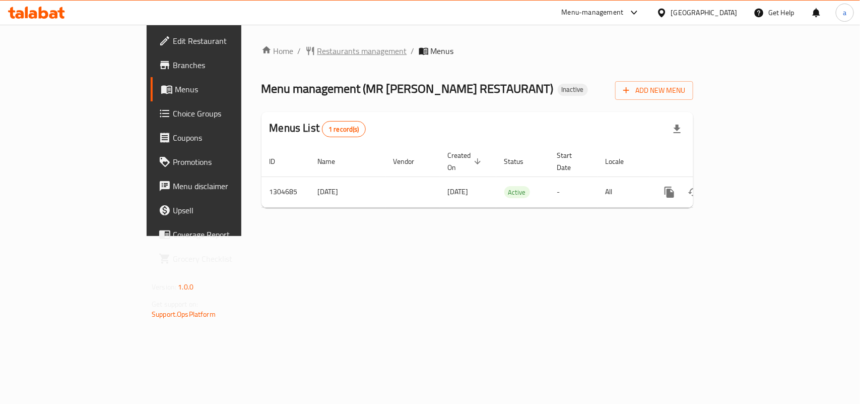
click at [318, 47] on span "Restaurants management" at bounding box center [363, 51] width 90 height 12
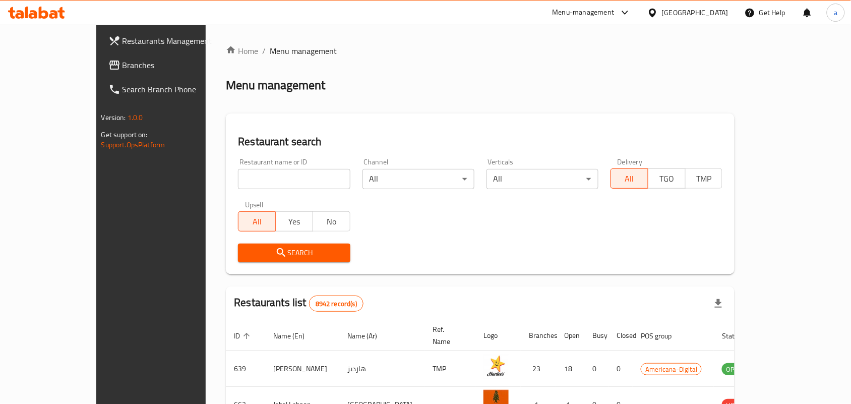
drag, startPoint x: 44, startPoint y: 66, endPoint x: 42, endPoint y: 78, distance: 12.8
click at [122, 66] on span "Branches" at bounding box center [176, 65] width 108 height 12
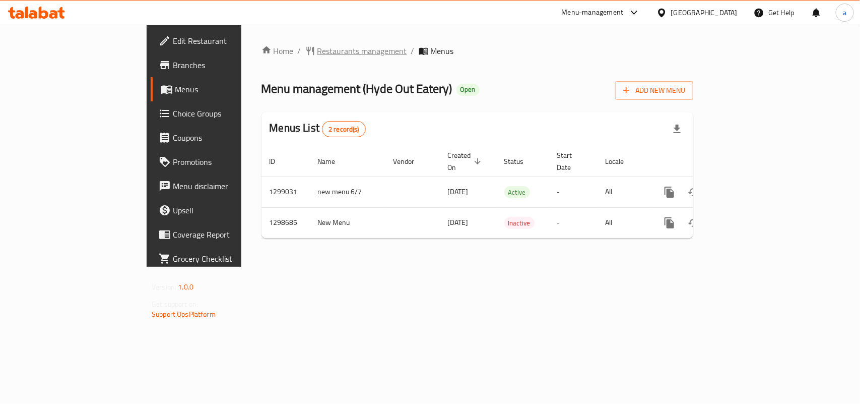
click at [318, 51] on span "Restaurants management" at bounding box center [363, 51] width 90 height 12
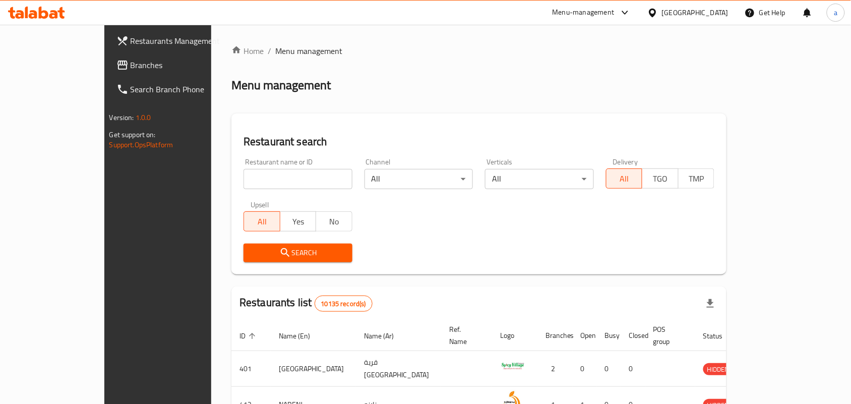
click at [108, 58] on link "Branches" at bounding box center [177, 65] width 138 height 24
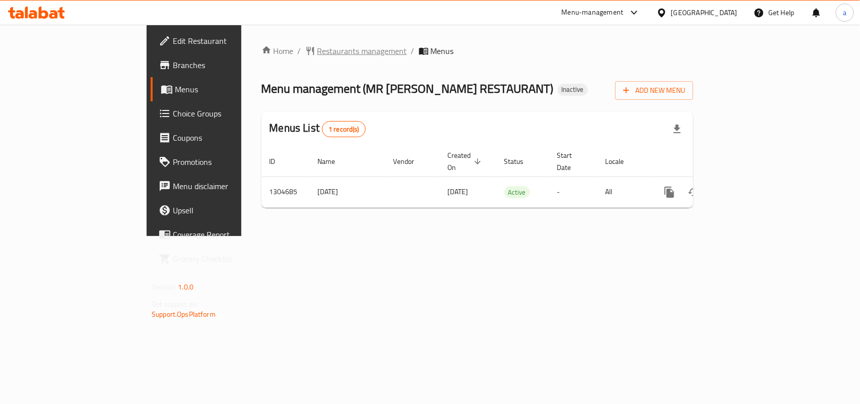
click at [318, 53] on span "Restaurants management" at bounding box center [363, 51] width 90 height 12
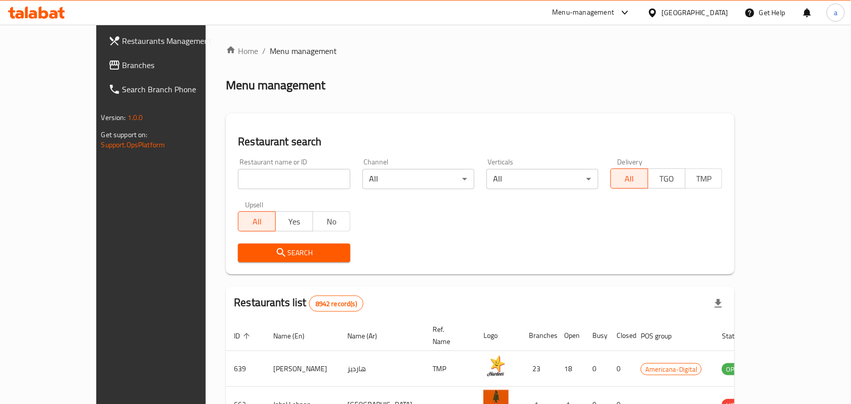
click at [122, 64] on span "Branches" at bounding box center [176, 65] width 108 height 12
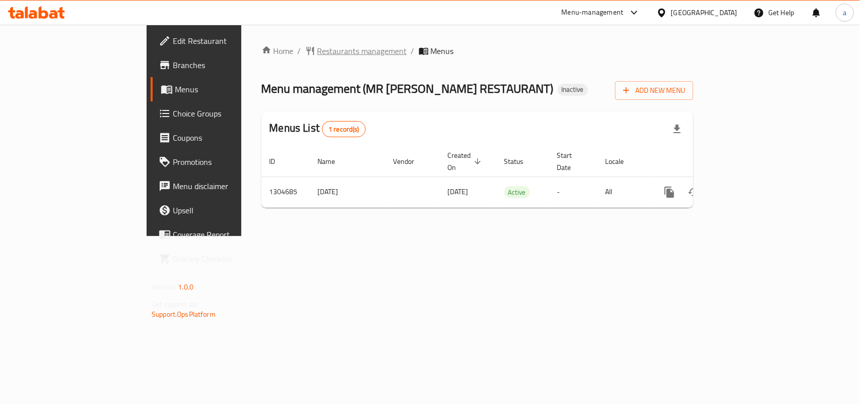
click at [318, 46] on span "Restaurants management" at bounding box center [363, 51] width 90 height 12
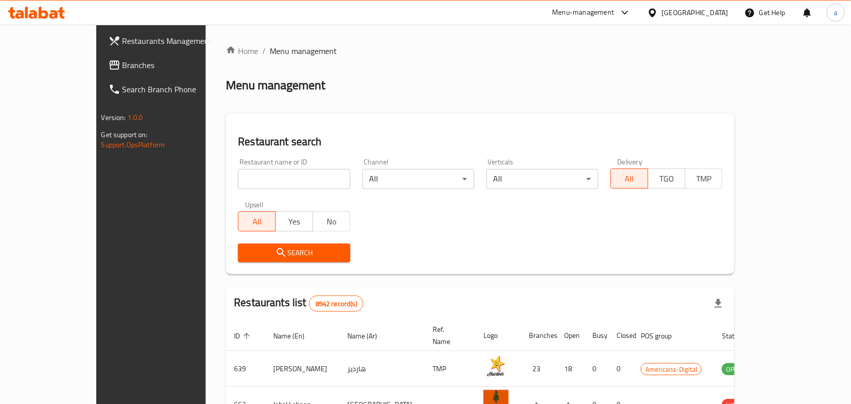
click at [240, 174] on div "Home / Menu management Menu management Restaurant search Restaurant name or ID …" at bounding box center [480, 361] width 509 height 633
click at [240, 174] on input "search" at bounding box center [294, 179] width 112 height 20
paste input "703347"
type input "703347"
click button "Search" at bounding box center [294, 252] width 112 height 19
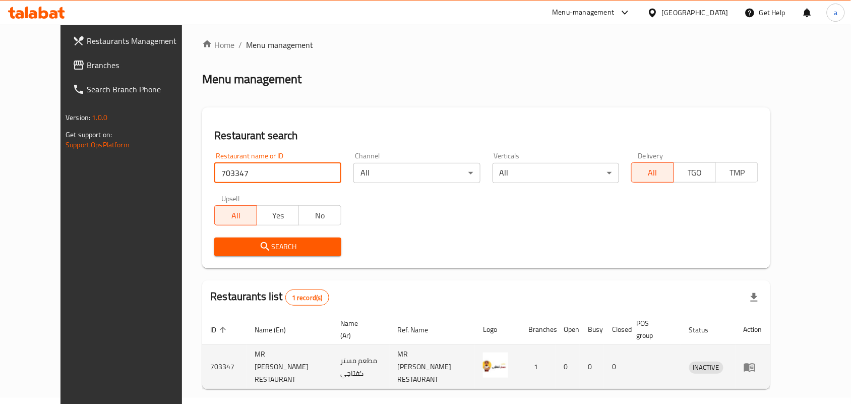
scroll to position [26, 0]
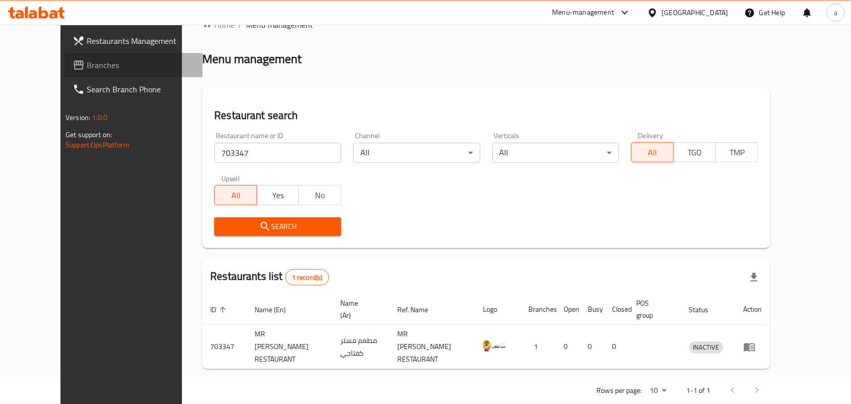
click at [65, 55] on link "Branches" at bounding box center [134, 65] width 138 height 24
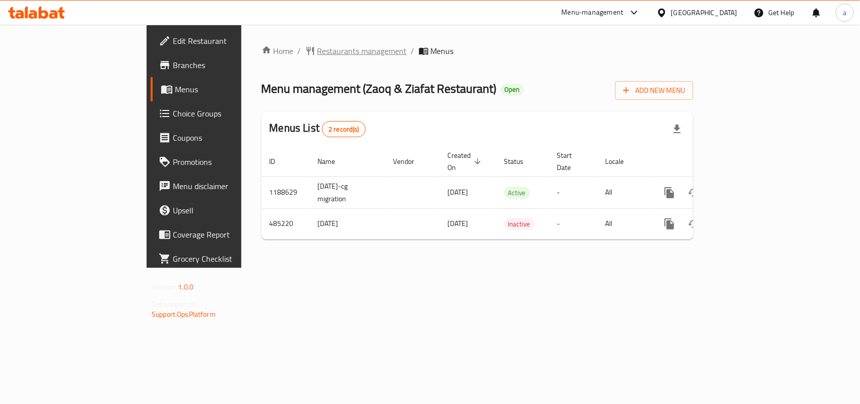
click at [318, 54] on span "Restaurants management" at bounding box center [363, 51] width 90 height 12
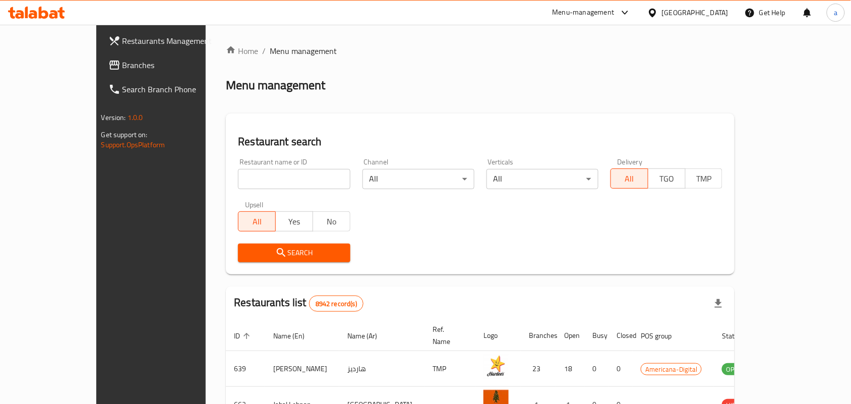
click at [122, 69] on span "Branches" at bounding box center [176, 65] width 108 height 12
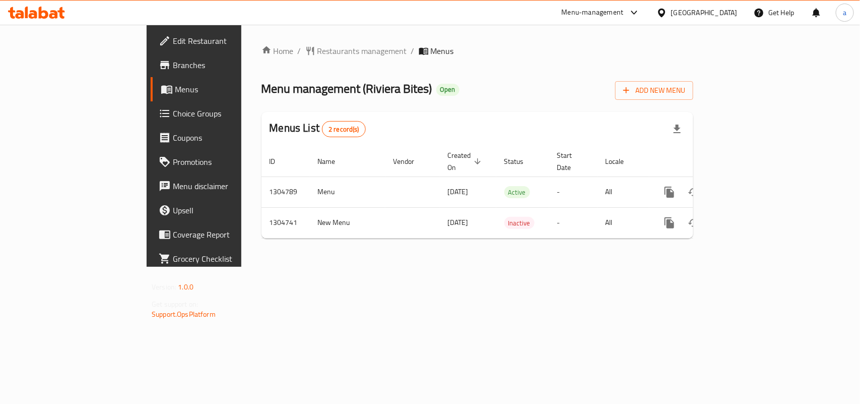
click at [318, 49] on span "Restaurants management" at bounding box center [363, 51] width 90 height 12
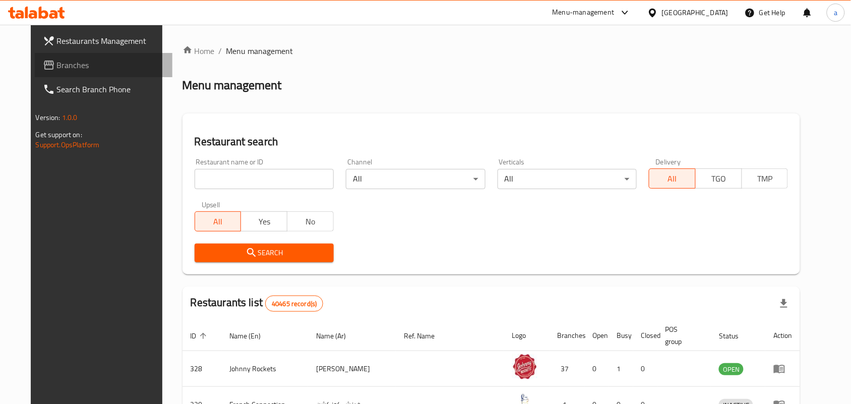
click at [82, 61] on span "Branches" at bounding box center [111, 65] width 108 height 12
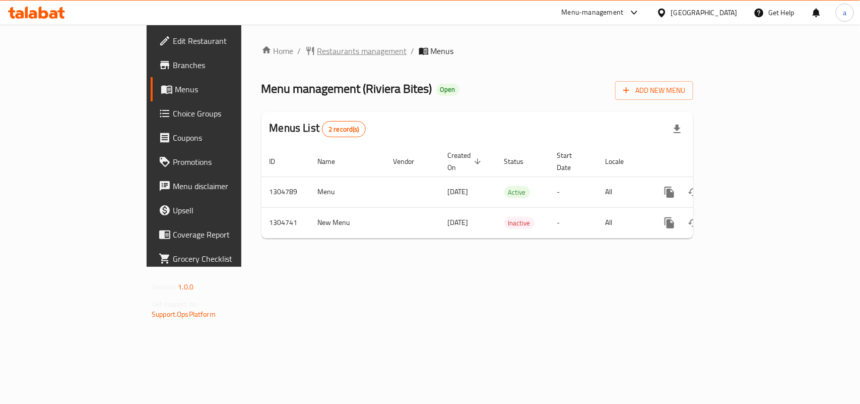
click at [318, 49] on span "Restaurants management" at bounding box center [363, 51] width 90 height 12
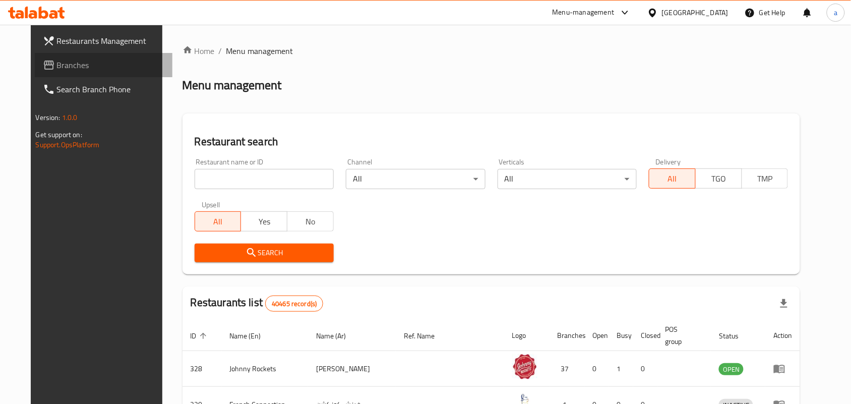
click at [77, 66] on span "Branches" at bounding box center [111, 65] width 108 height 12
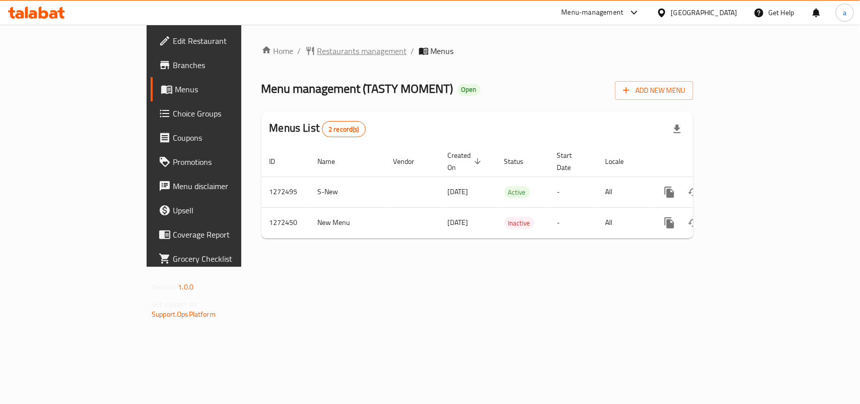
click at [318, 52] on span "Restaurants management" at bounding box center [363, 51] width 90 height 12
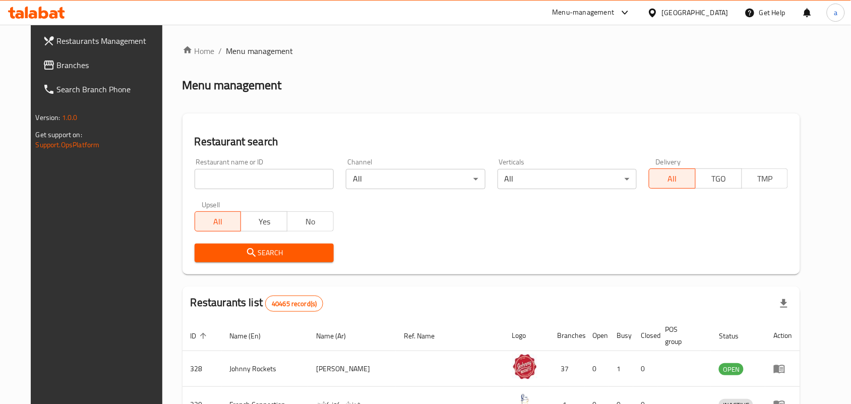
click at [59, 69] on span "Branches" at bounding box center [111, 65] width 108 height 12
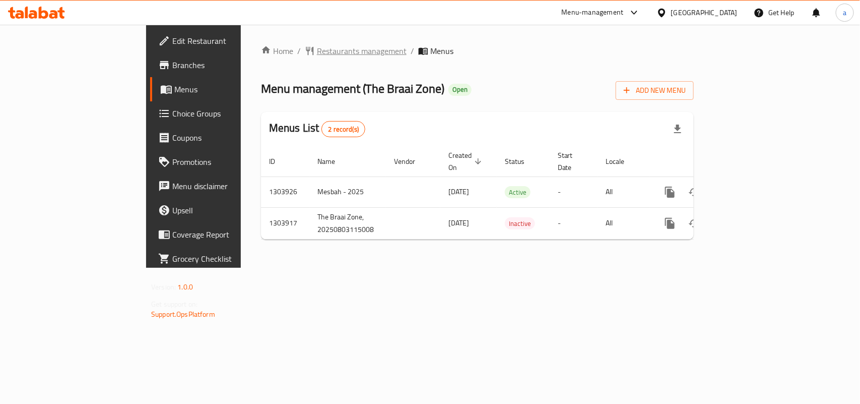
click at [317, 54] on span "Restaurants management" at bounding box center [362, 51] width 90 height 12
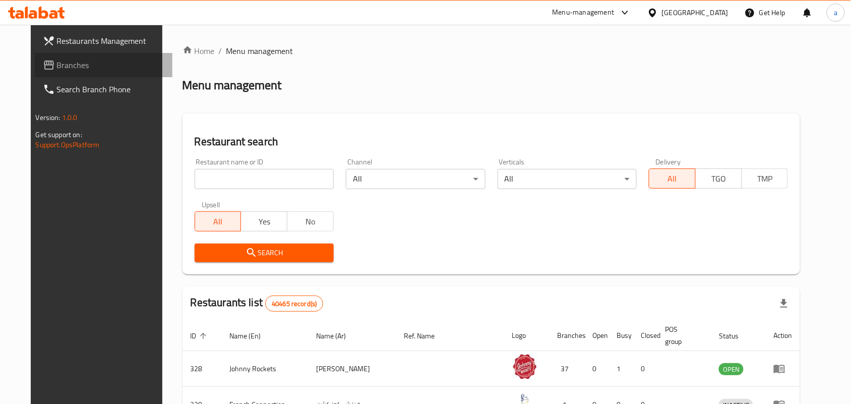
click at [74, 67] on span "Branches" at bounding box center [111, 65] width 108 height 12
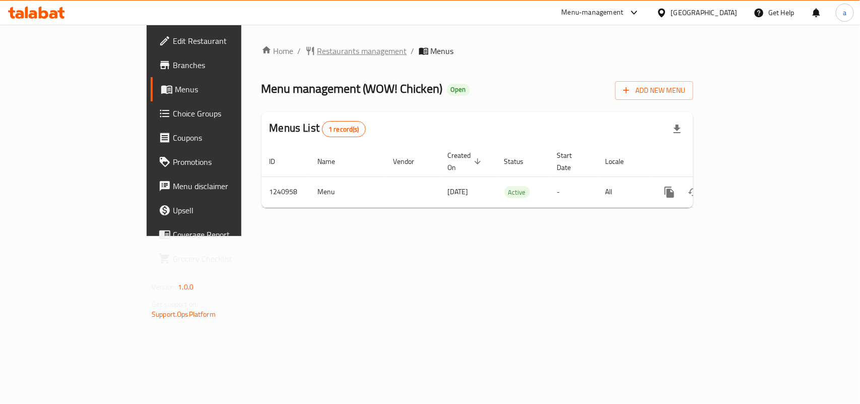
click at [318, 52] on span "Restaurants management" at bounding box center [363, 51] width 90 height 12
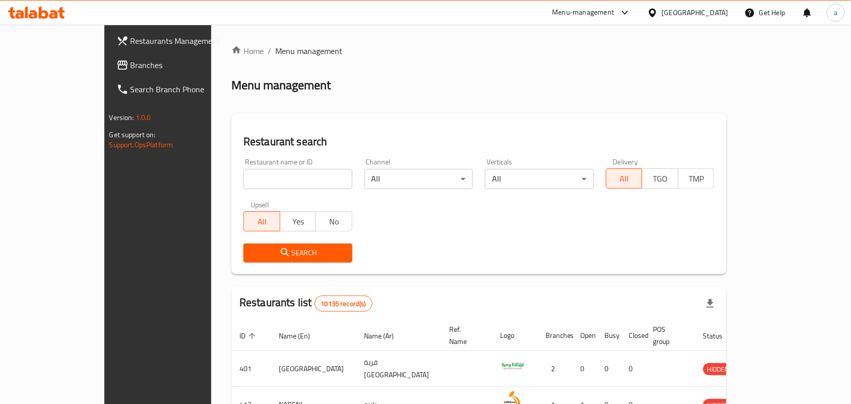
click at [131, 67] on span "Branches" at bounding box center [185, 65] width 108 height 12
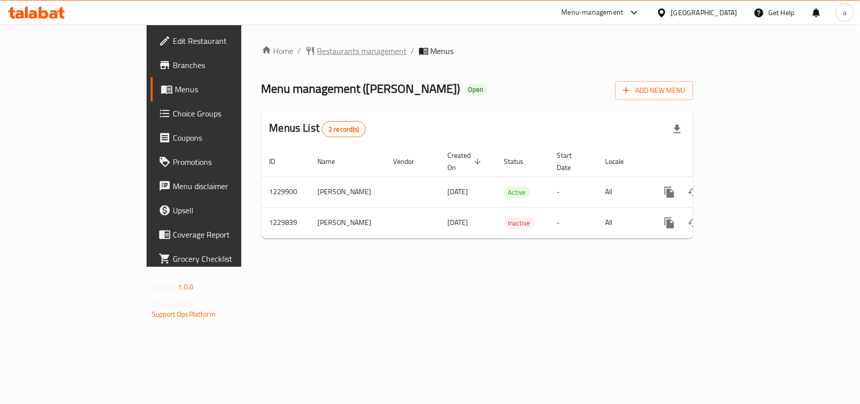
click at [318, 52] on span "Restaurants management" at bounding box center [363, 51] width 90 height 12
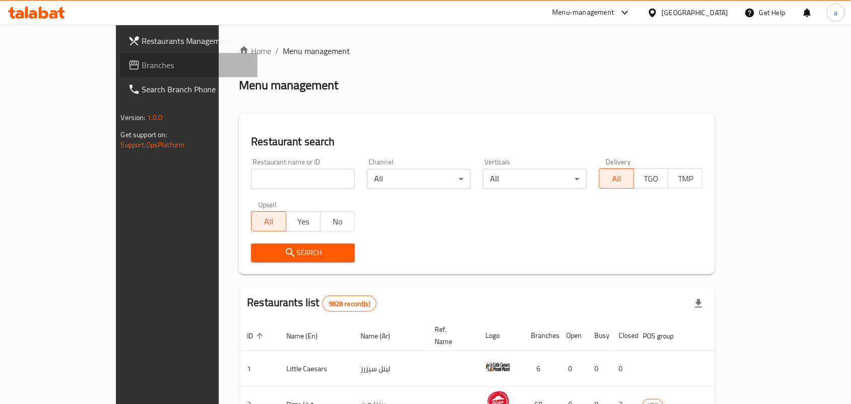
click at [142, 64] on span "Branches" at bounding box center [196, 65] width 108 height 12
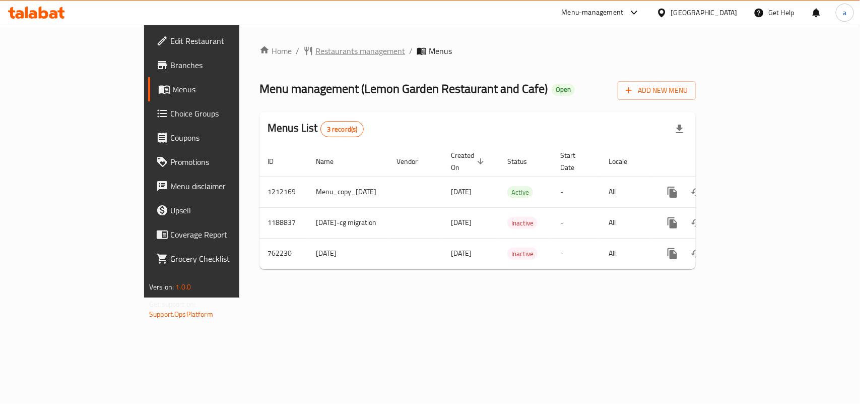
click at [316, 52] on span "Restaurants management" at bounding box center [361, 51] width 90 height 12
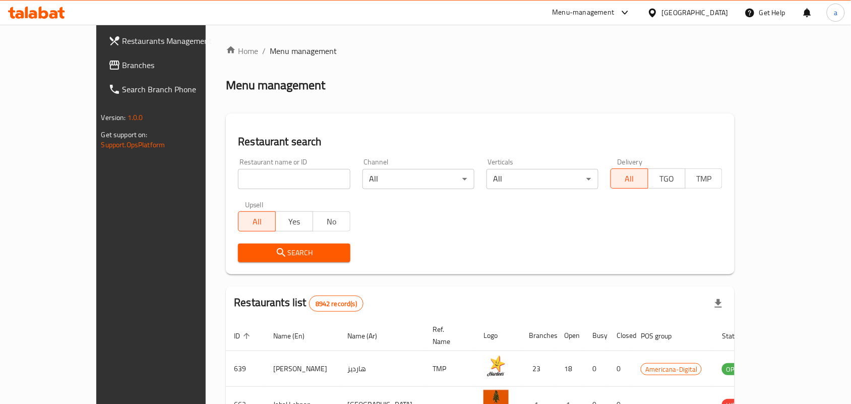
click at [122, 63] on span "Branches" at bounding box center [176, 65] width 108 height 12
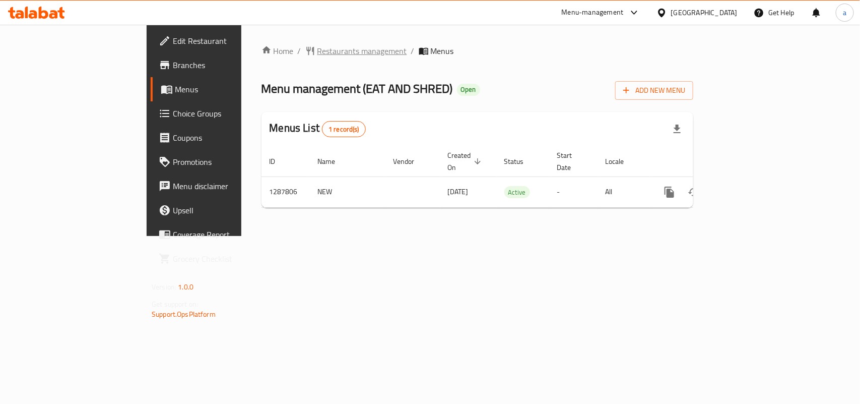
click at [318, 53] on span "Restaurants management" at bounding box center [363, 51] width 90 height 12
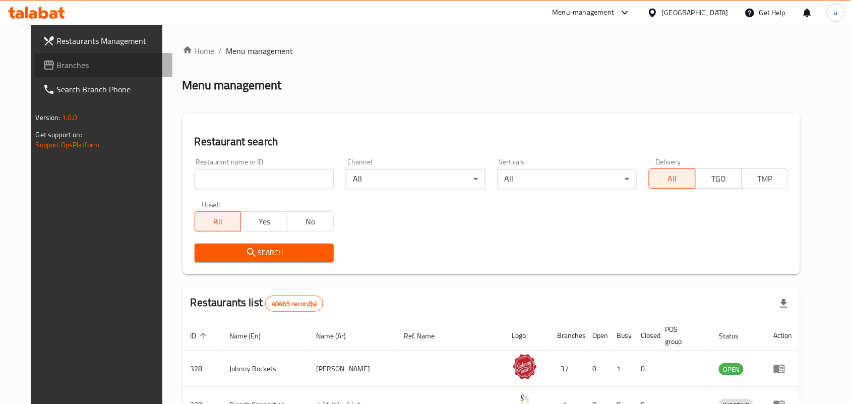
click at [57, 64] on span "Branches" at bounding box center [111, 65] width 108 height 12
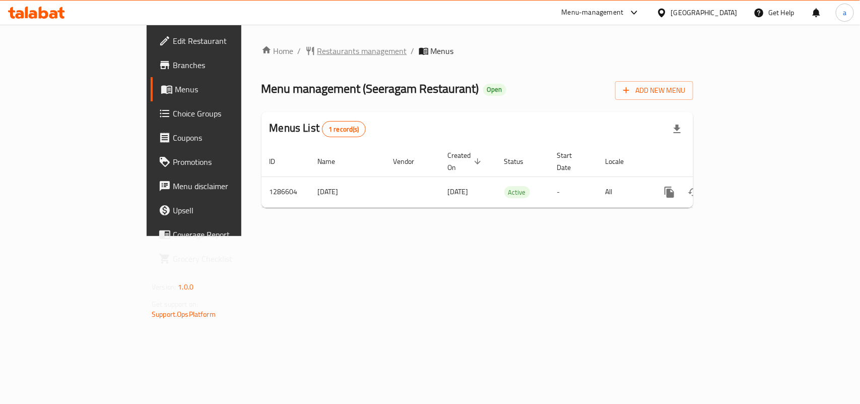
click at [318, 53] on span "Restaurants management" at bounding box center [363, 51] width 90 height 12
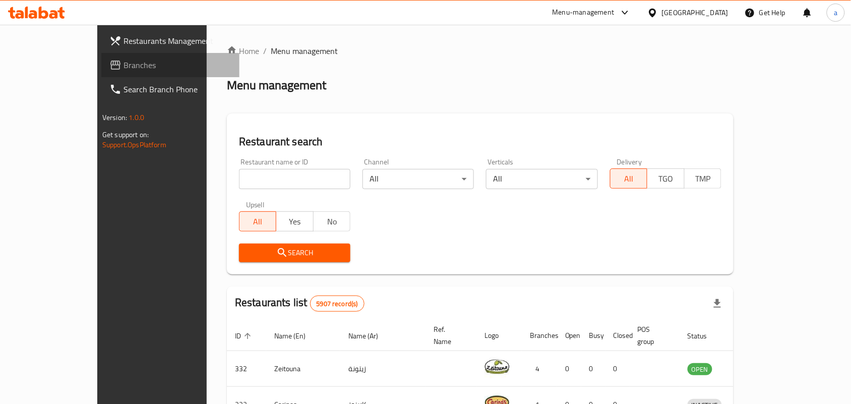
click at [123, 69] on span "Branches" at bounding box center [177, 65] width 108 height 12
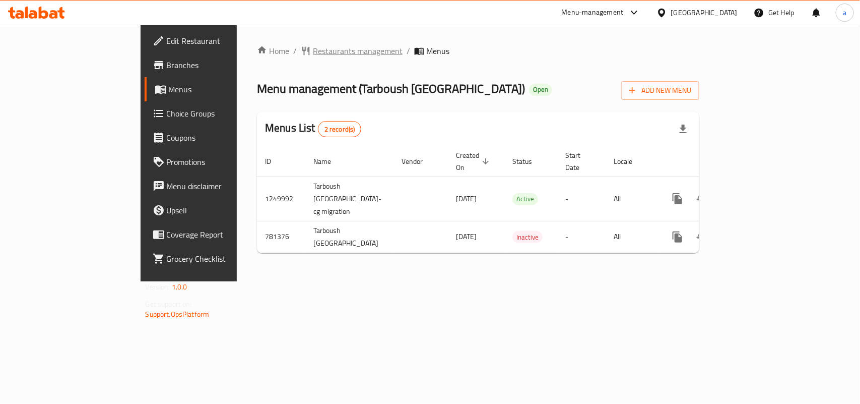
click at [313, 53] on span "Restaurants management" at bounding box center [358, 51] width 90 height 12
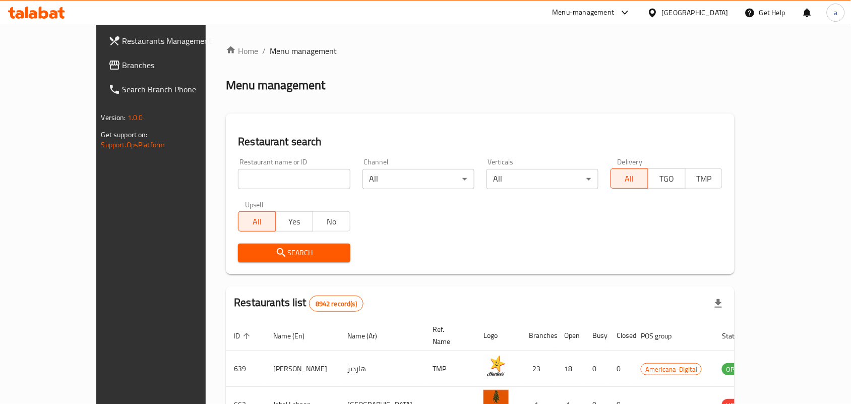
click at [64, 67] on div at bounding box center [425, 202] width 851 height 404
click at [122, 67] on span "Branches" at bounding box center [176, 65] width 108 height 12
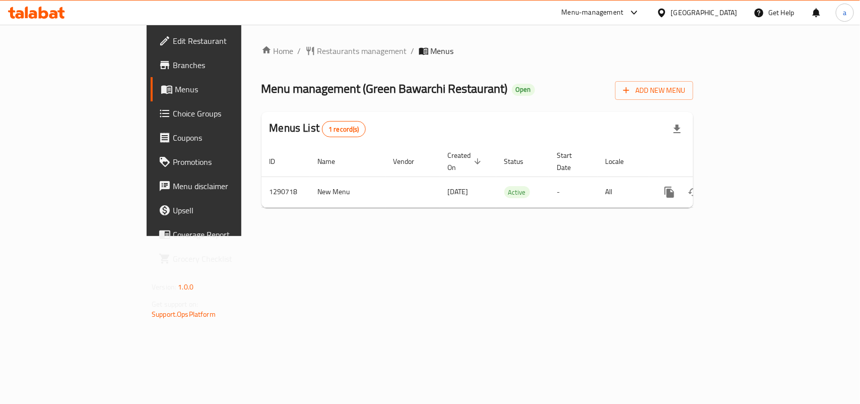
click at [318, 46] on span "Restaurants management" at bounding box center [363, 51] width 90 height 12
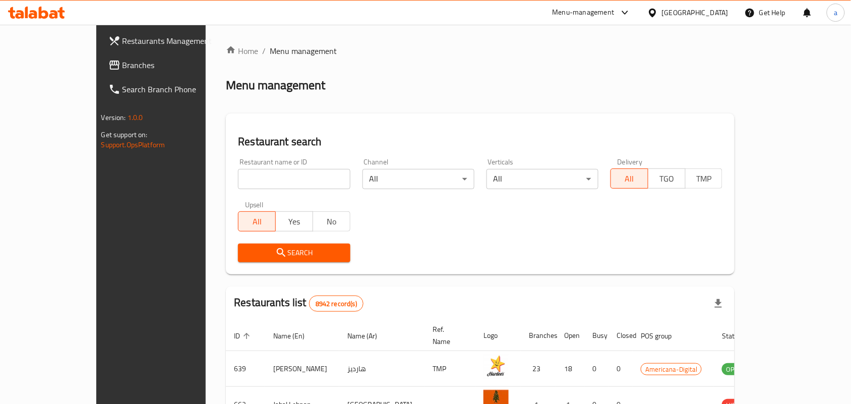
click at [122, 63] on span "Branches" at bounding box center [176, 65] width 108 height 12
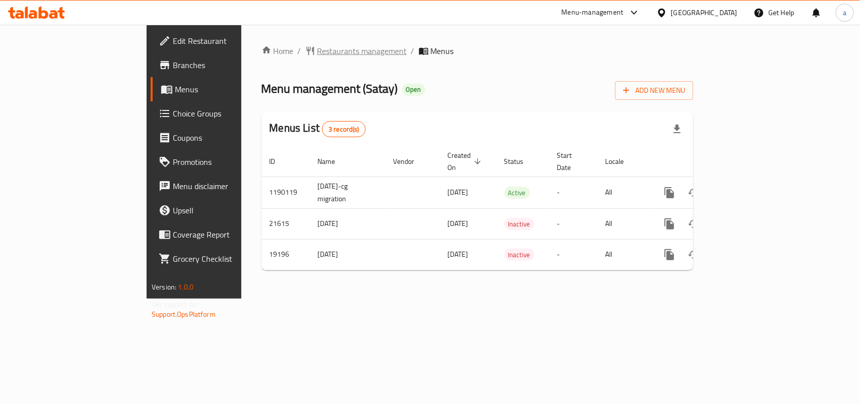
click at [318, 55] on span "Restaurants management" at bounding box center [363, 51] width 90 height 12
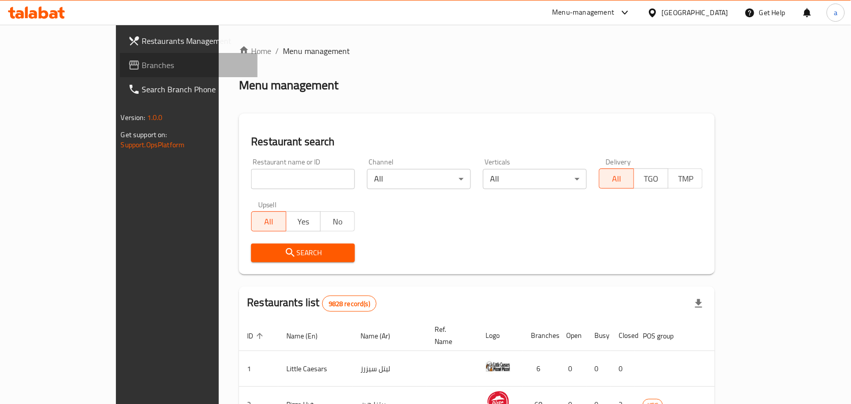
click at [142, 62] on span "Branches" at bounding box center [196, 65] width 108 height 12
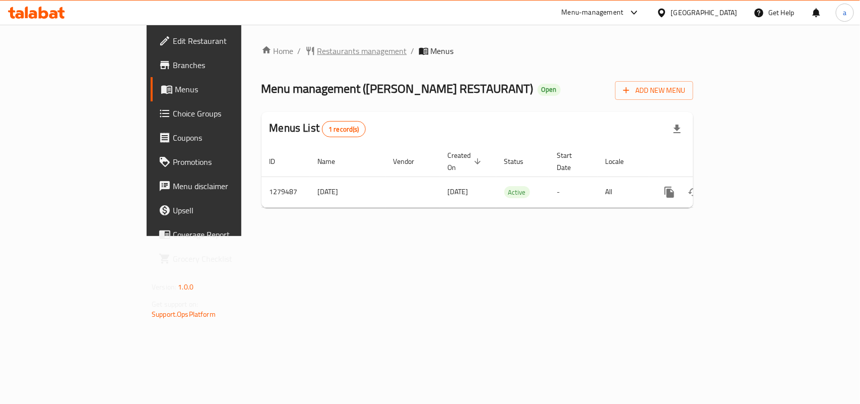
click at [318, 51] on span "Restaurants management" at bounding box center [363, 51] width 90 height 12
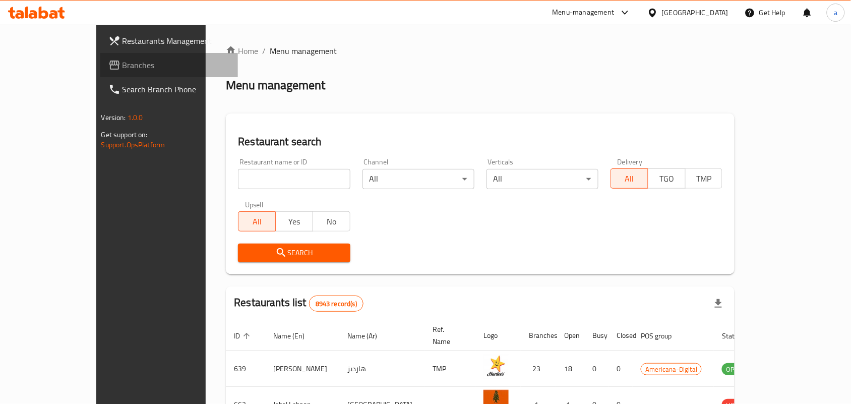
click at [122, 69] on span "Branches" at bounding box center [176, 65] width 108 height 12
